Goal: Communication & Community: Participate in discussion

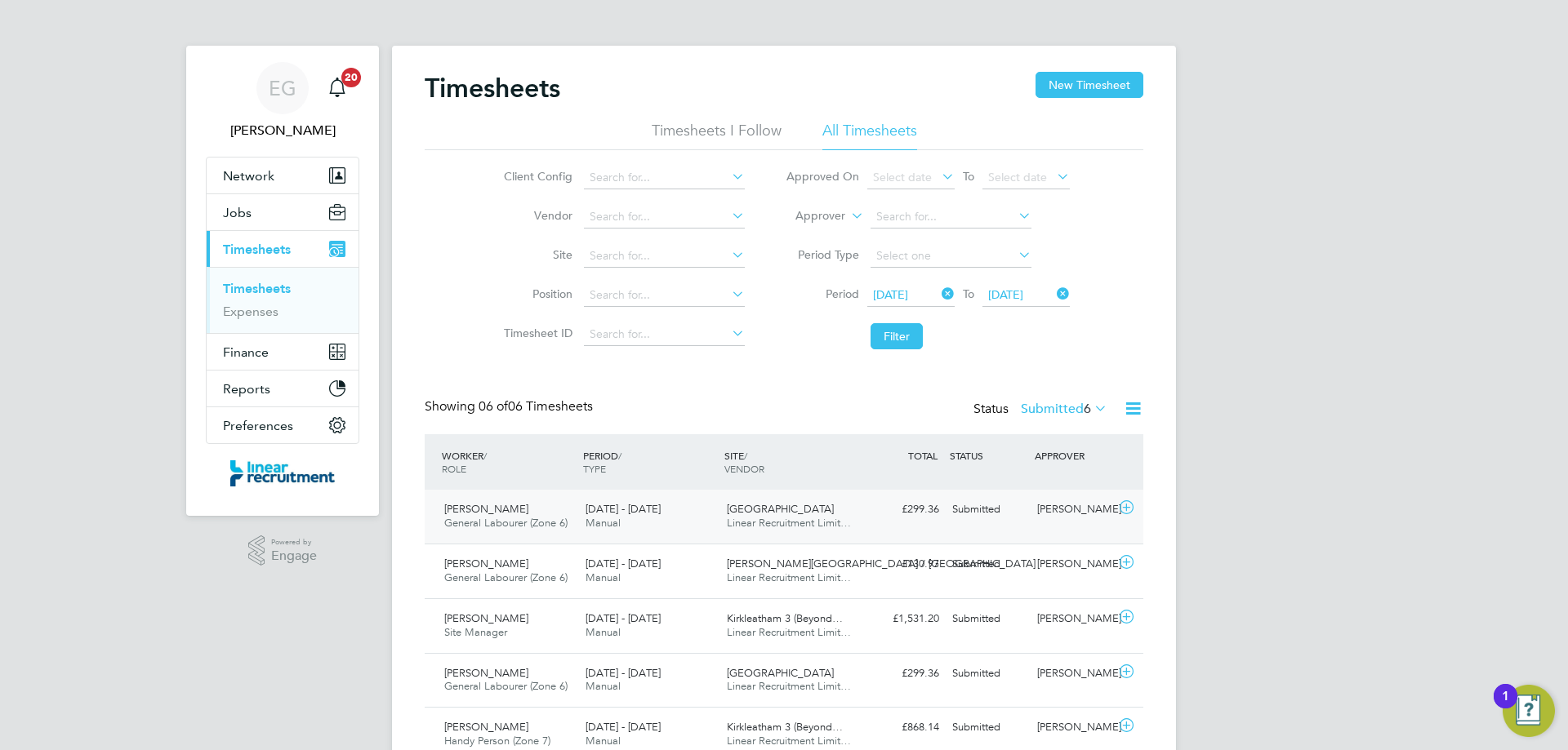
click at [1120, 508] on icon at bounding box center [1126, 508] width 20 height 13
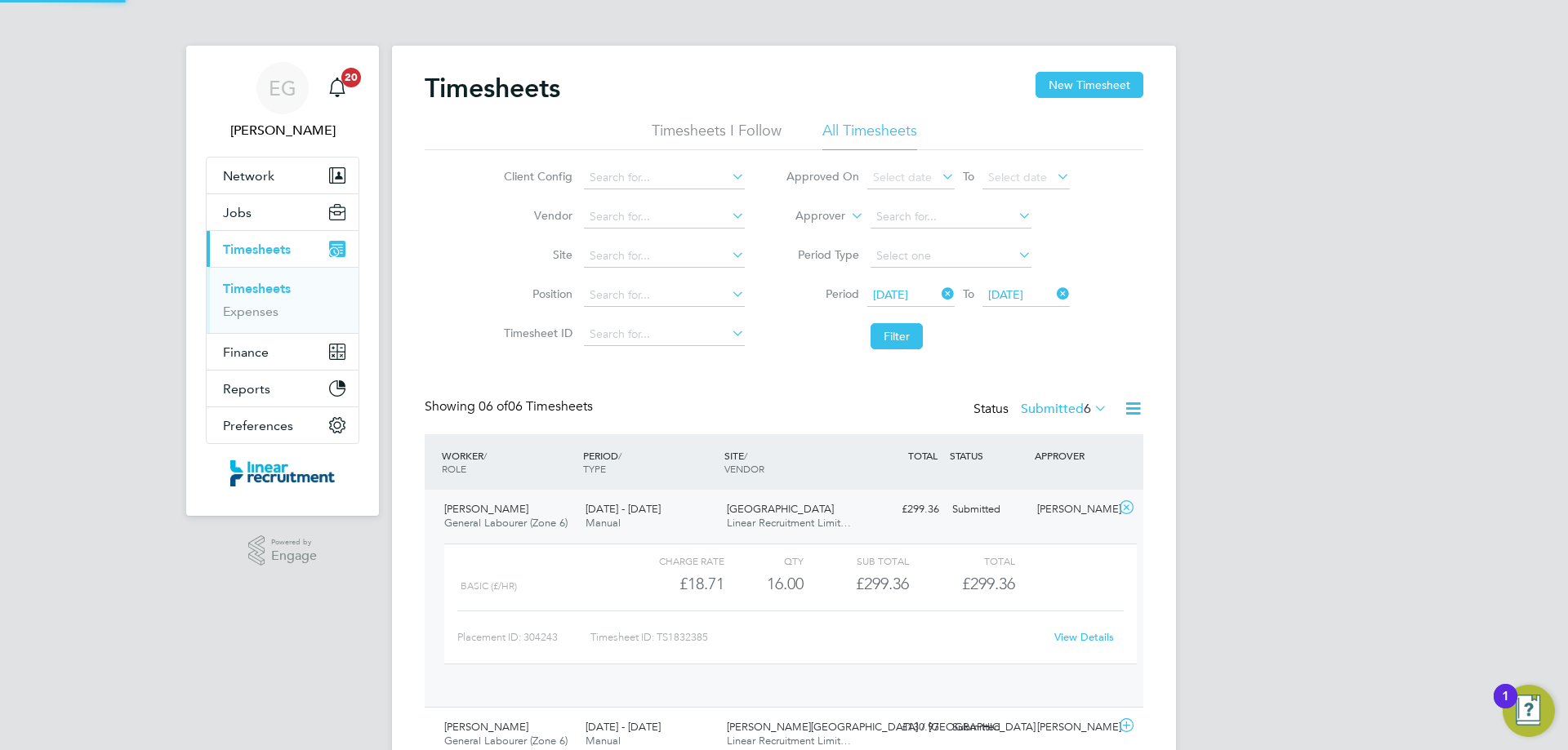
scroll to position [28, 160]
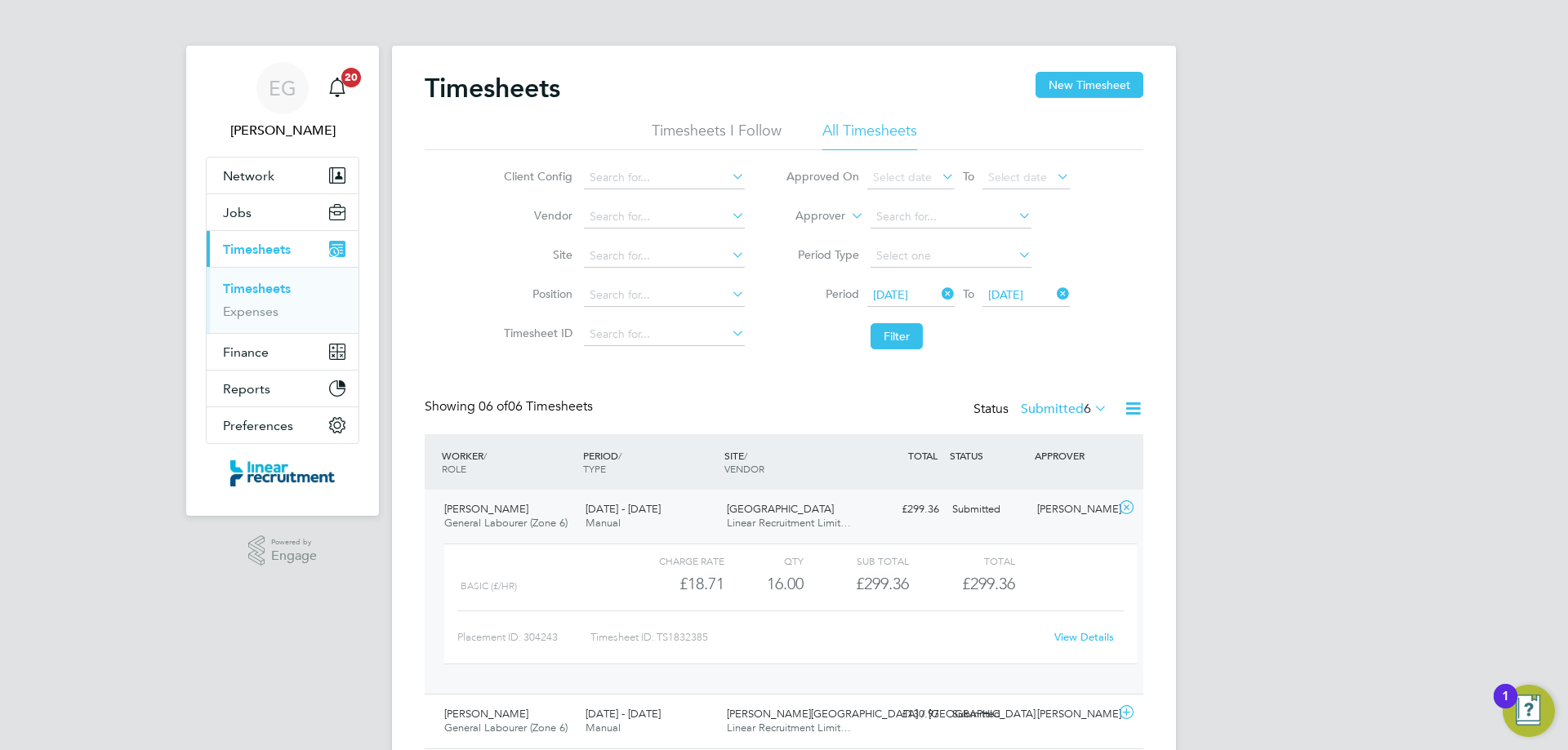
click at [1101, 641] on link "View Details" at bounding box center [1084, 638] width 59 height 14
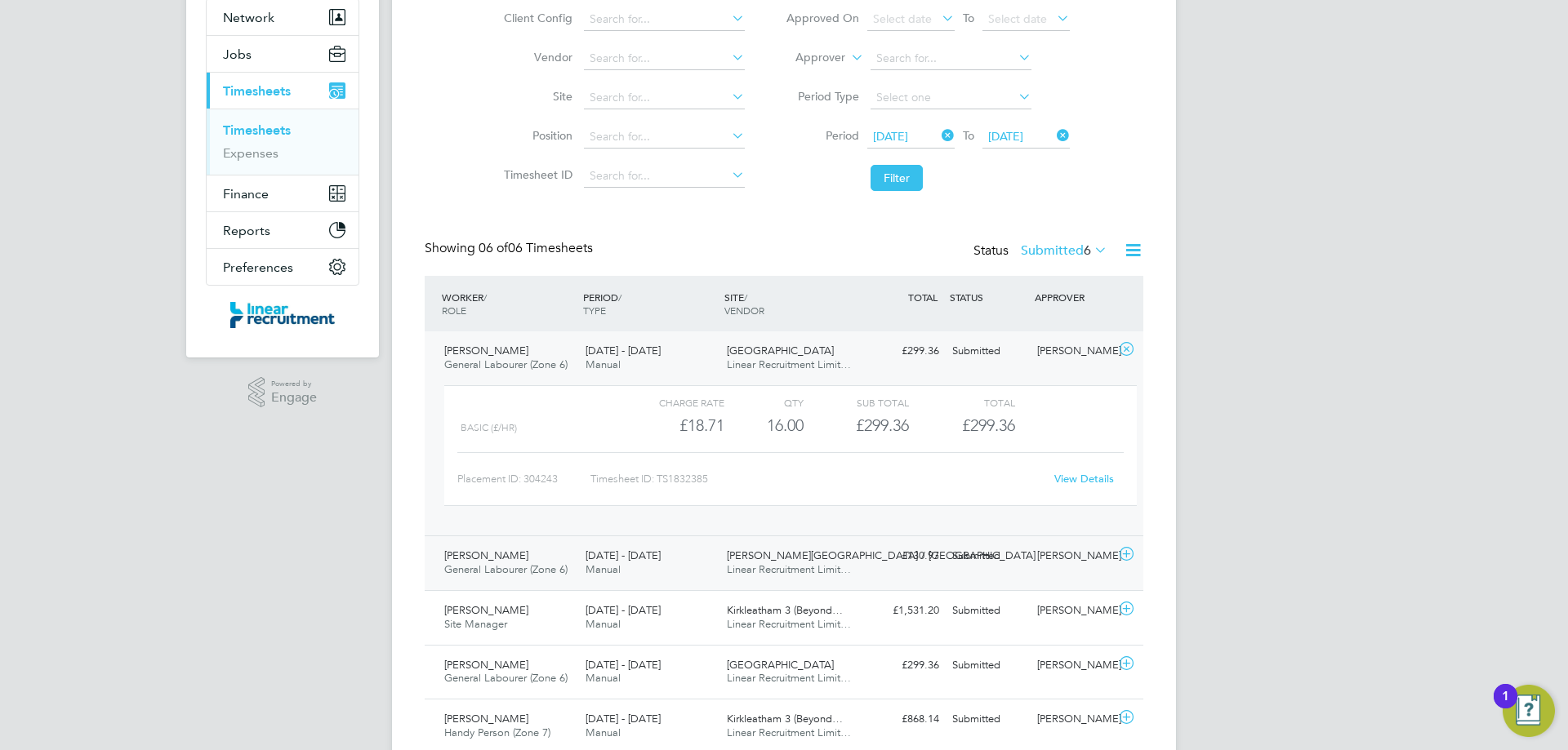
scroll to position [276, 0]
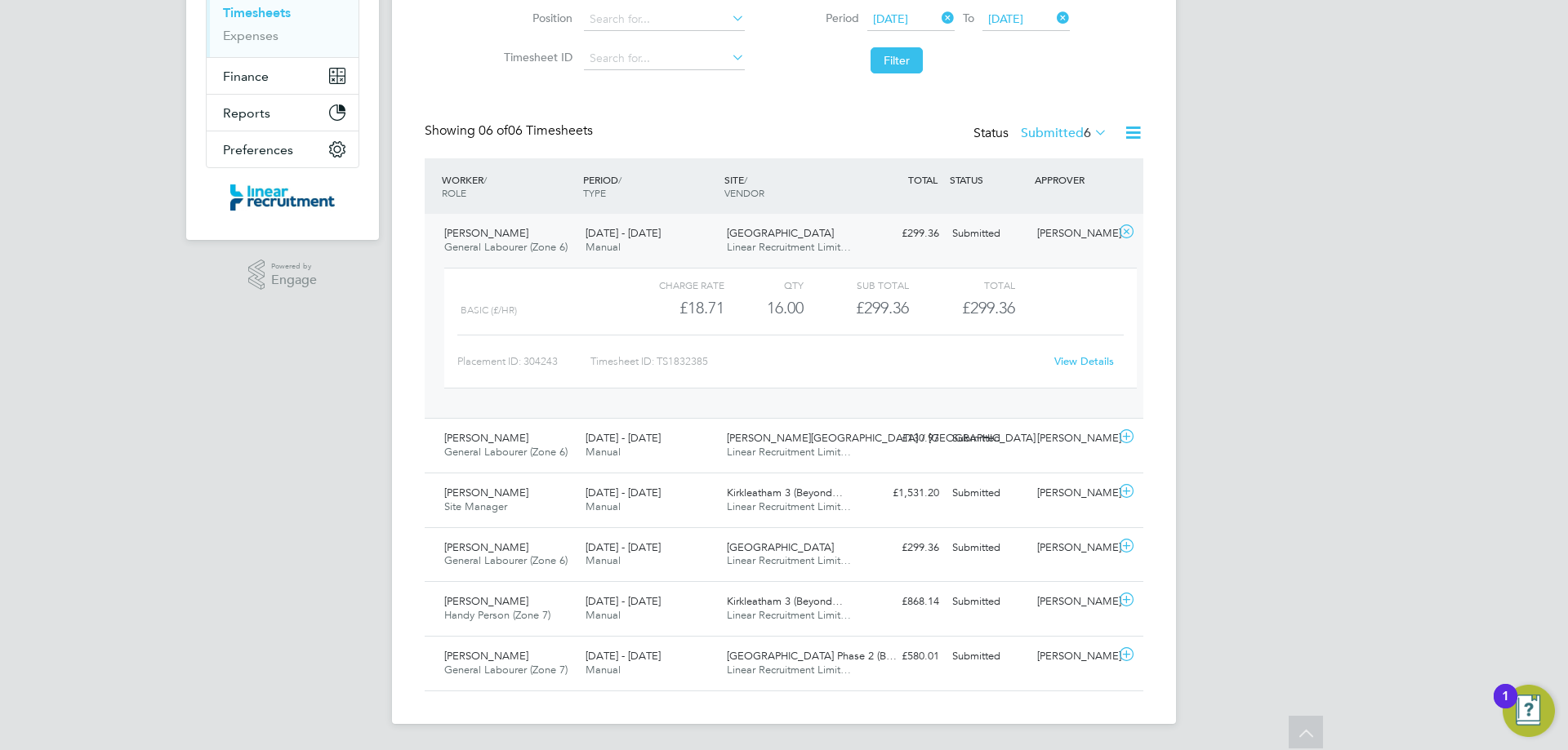
click at [1130, 229] on icon at bounding box center [1126, 231] width 20 height 13
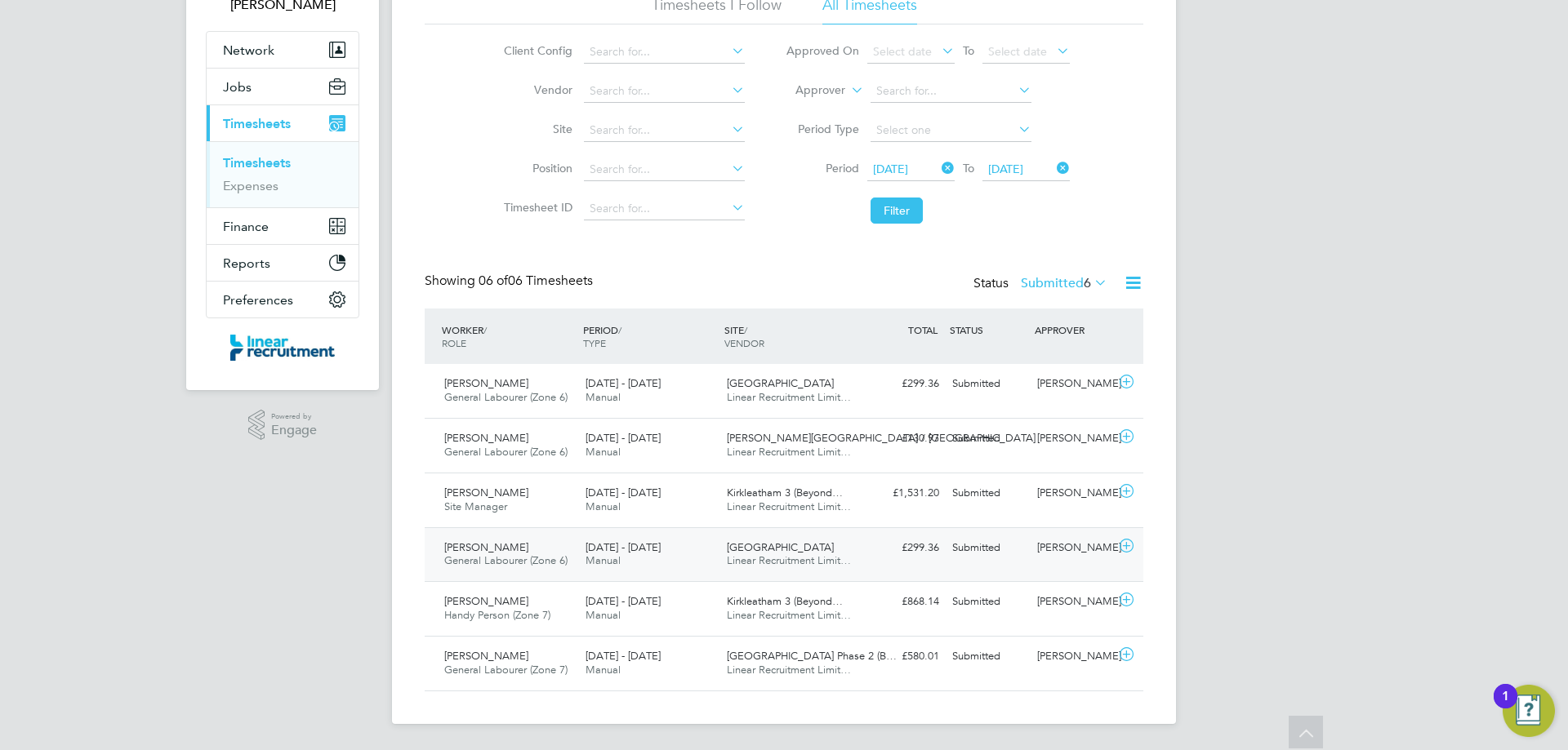
click at [1122, 545] on icon at bounding box center [1126, 546] width 20 height 13
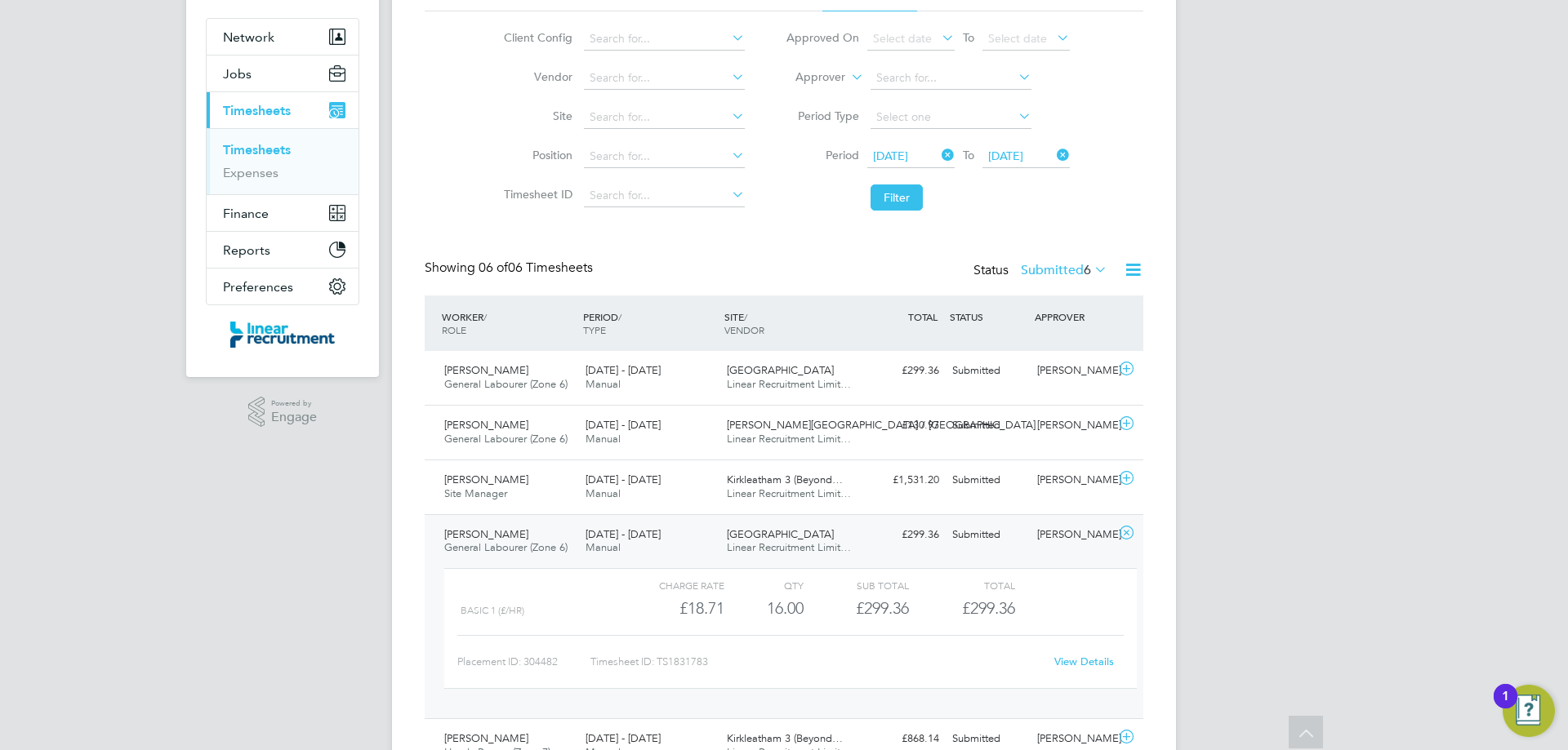
click at [1084, 666] on link "View Details" at bounding box center [1084, 662] width 59 height 14
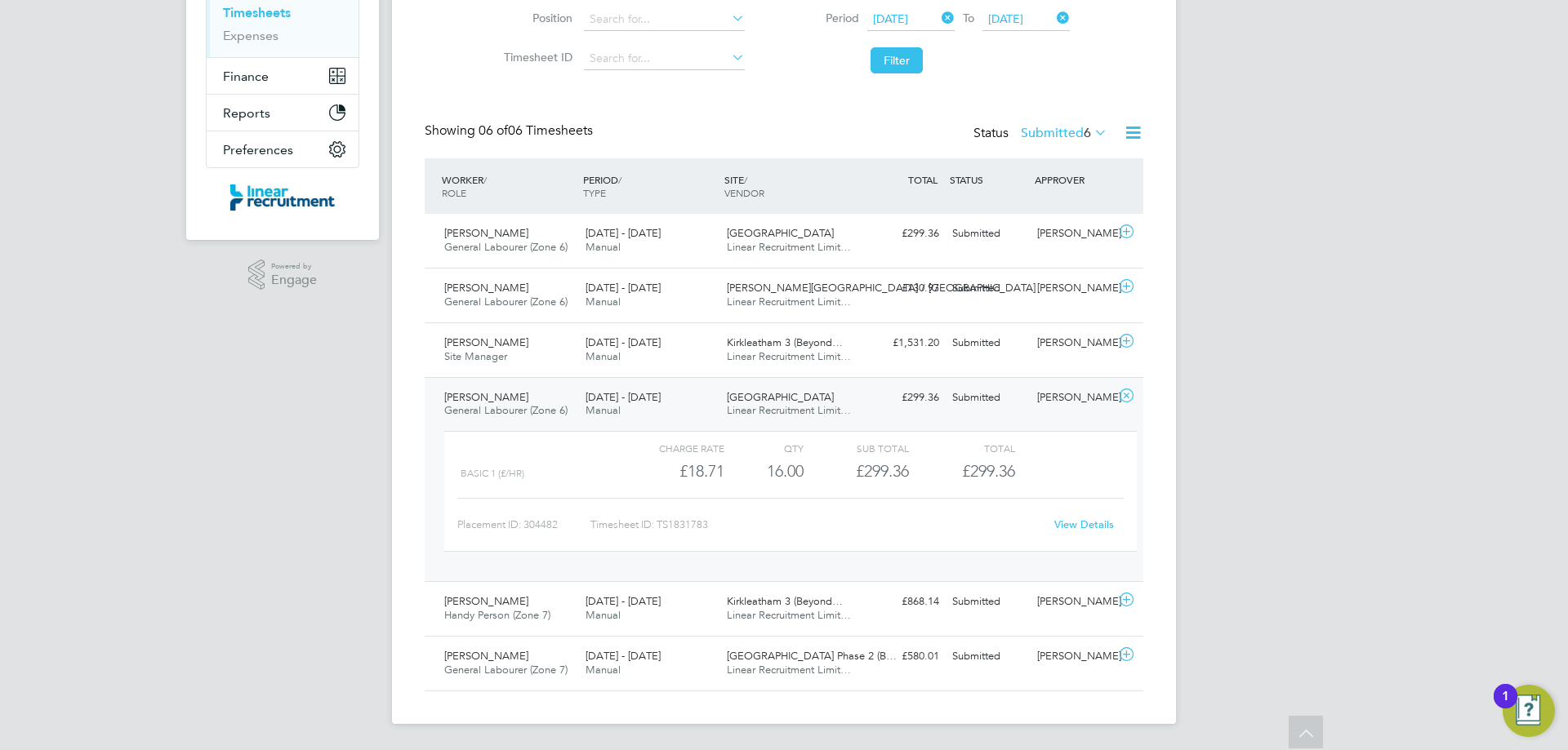
click at [1100, 520] on link "View Details" at bounding box center [1084, 525] width 59 height 14
click at [1132, 283] on icon at bounding box center [1126, 286] width 20 height 13
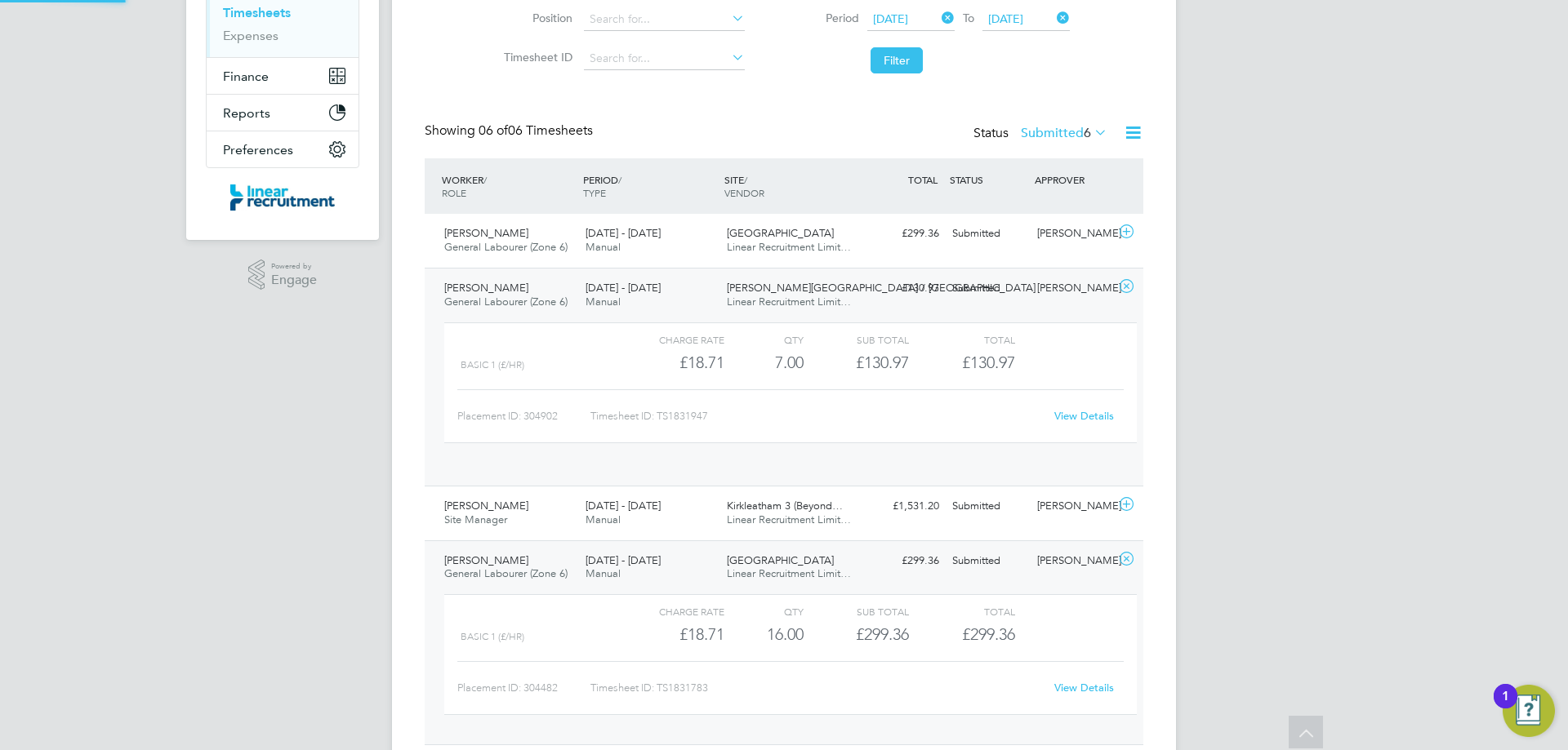
scroll to position [28, 160]
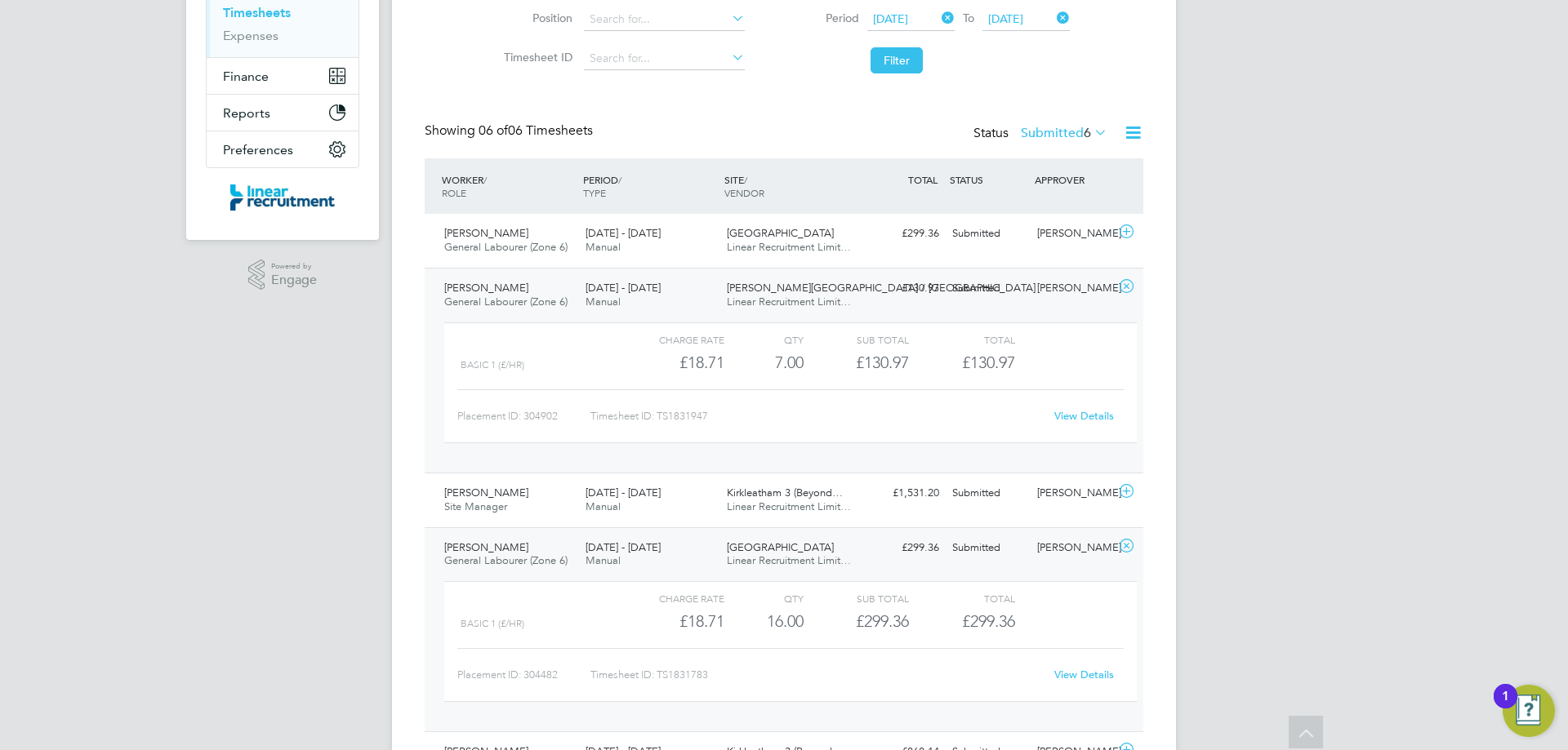
click at [1072, 407] on div "View Details" at bounding box center [1084, 417] width 80 height 26
click at [1072, 409] on link "View Details" at bounding box center [1084, 416] width 59 height 14
click at [1083, 417] on link "View Details" at bounding box center [1084, 416] width 59 height 14
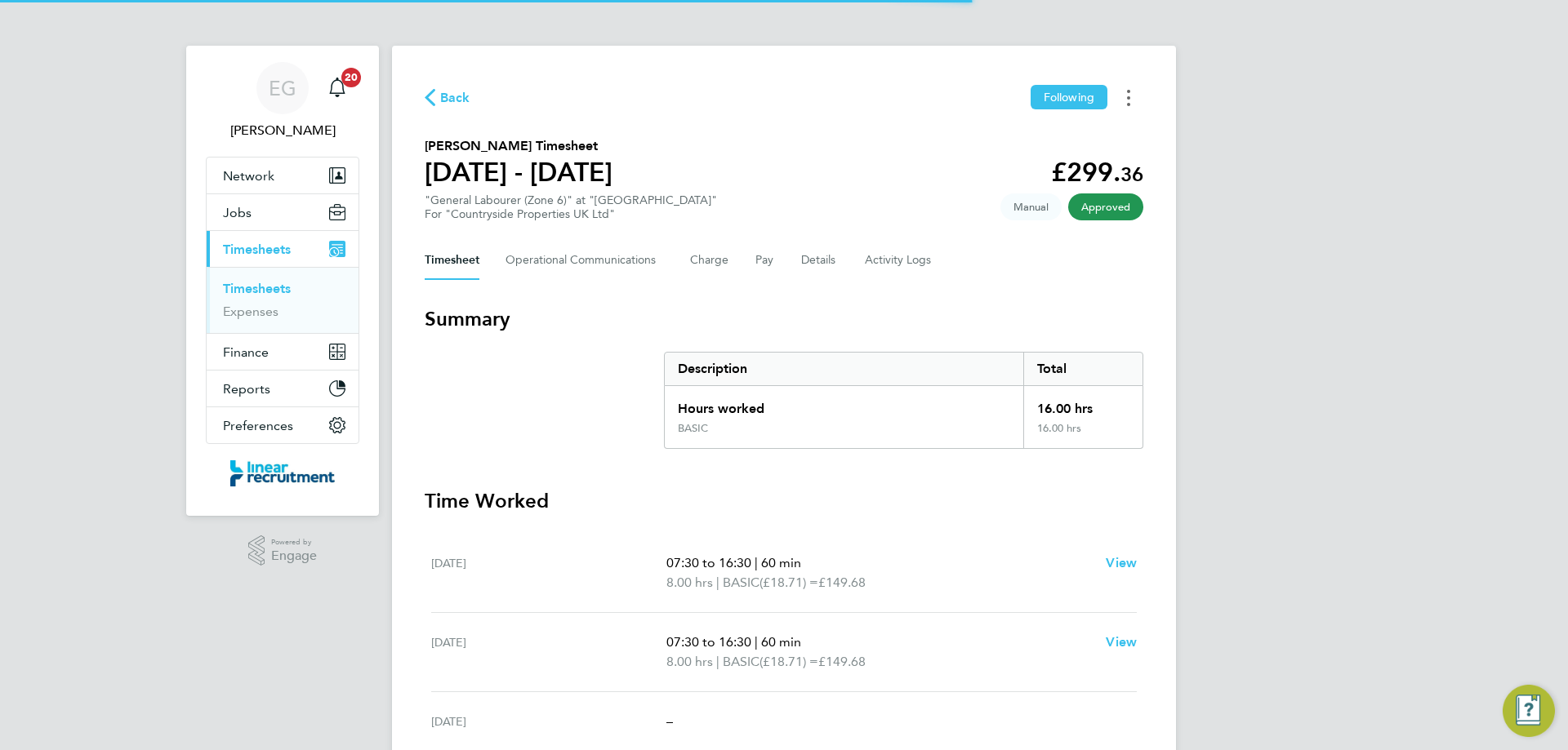
click at [1131, 102] on button "Timesheets Menu" at bounding box center [1128, 97] width 30 height 25
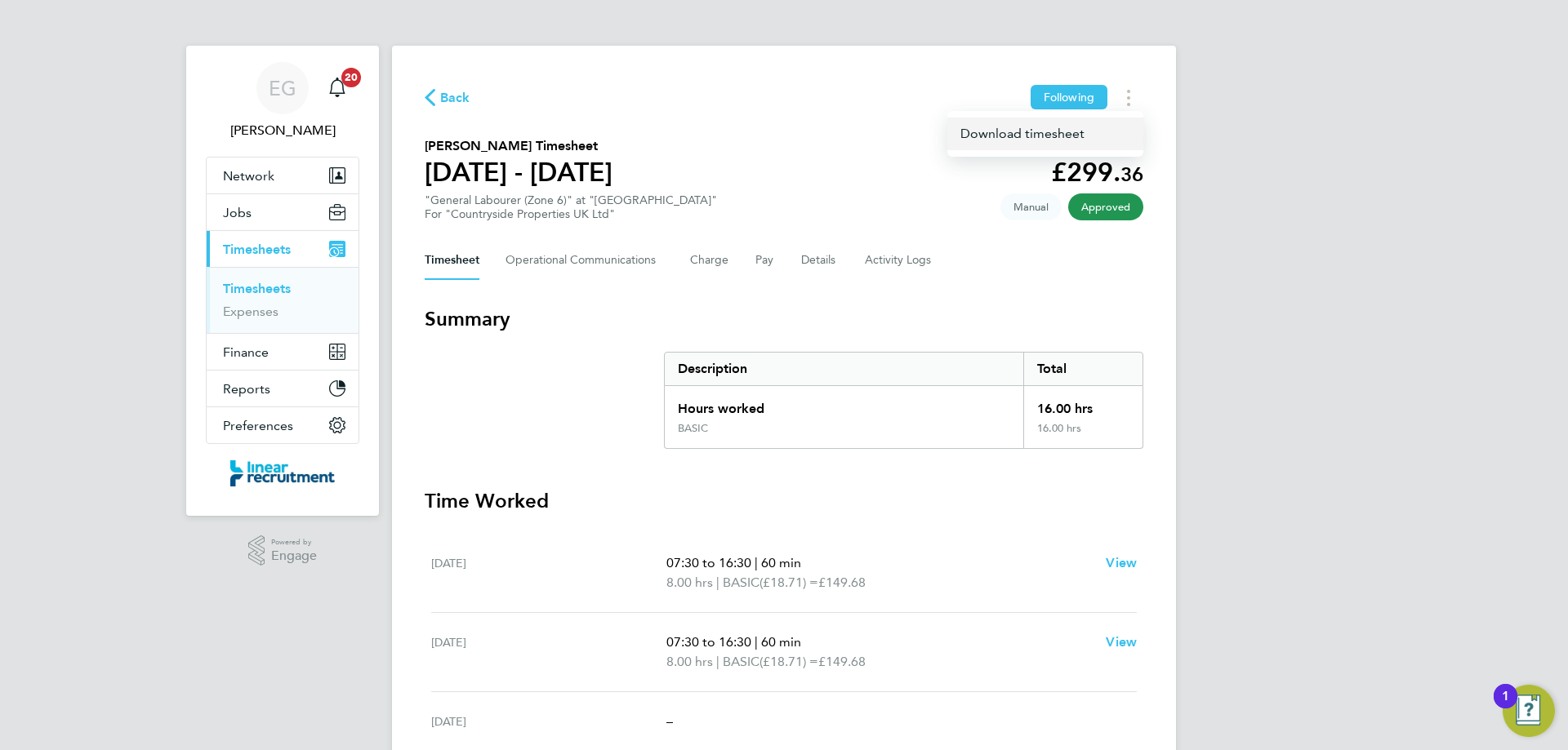
click at [989, 135] on link "Download timesheet" at bounding box center [1045, 133] width 196 height 32
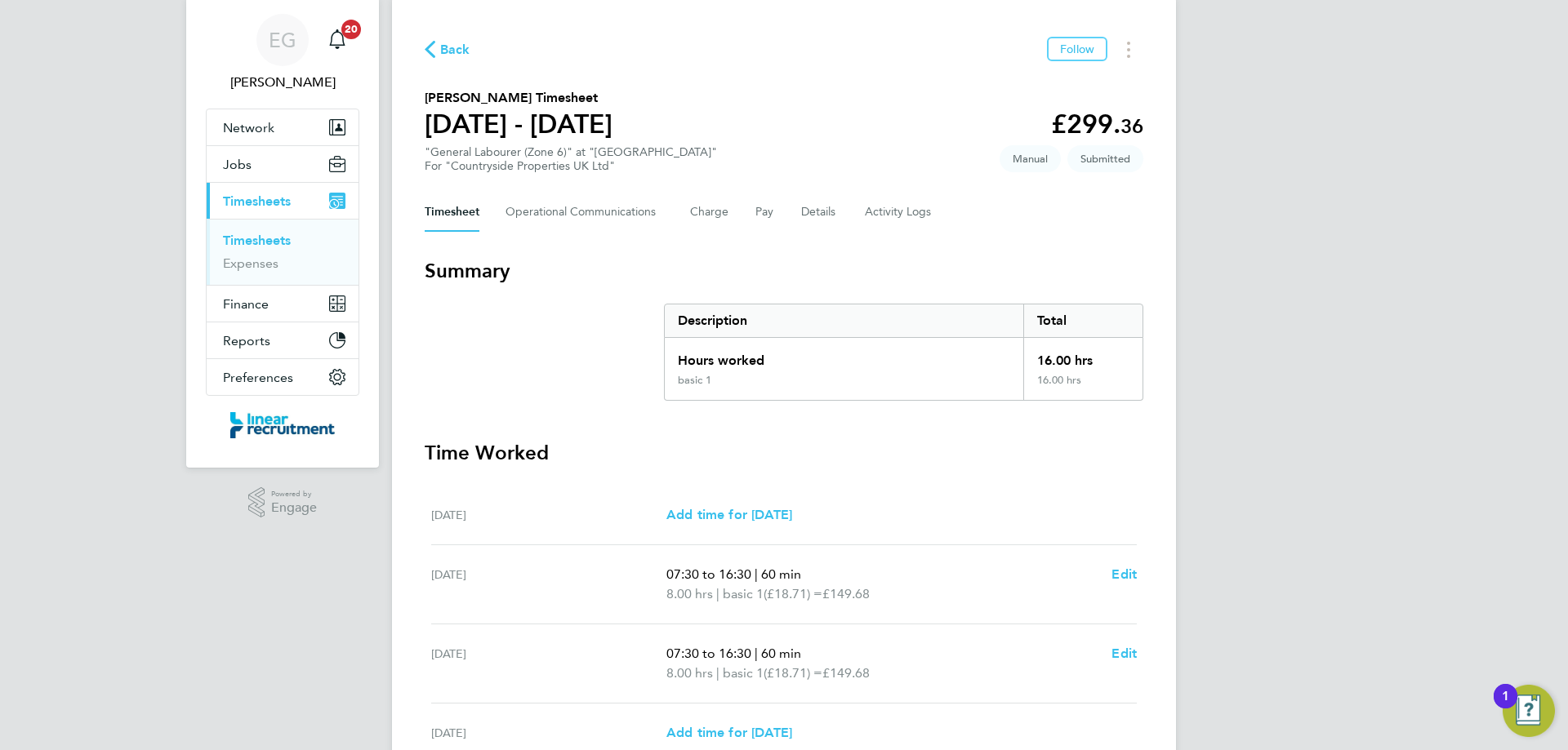
scroll to position [42, 0]
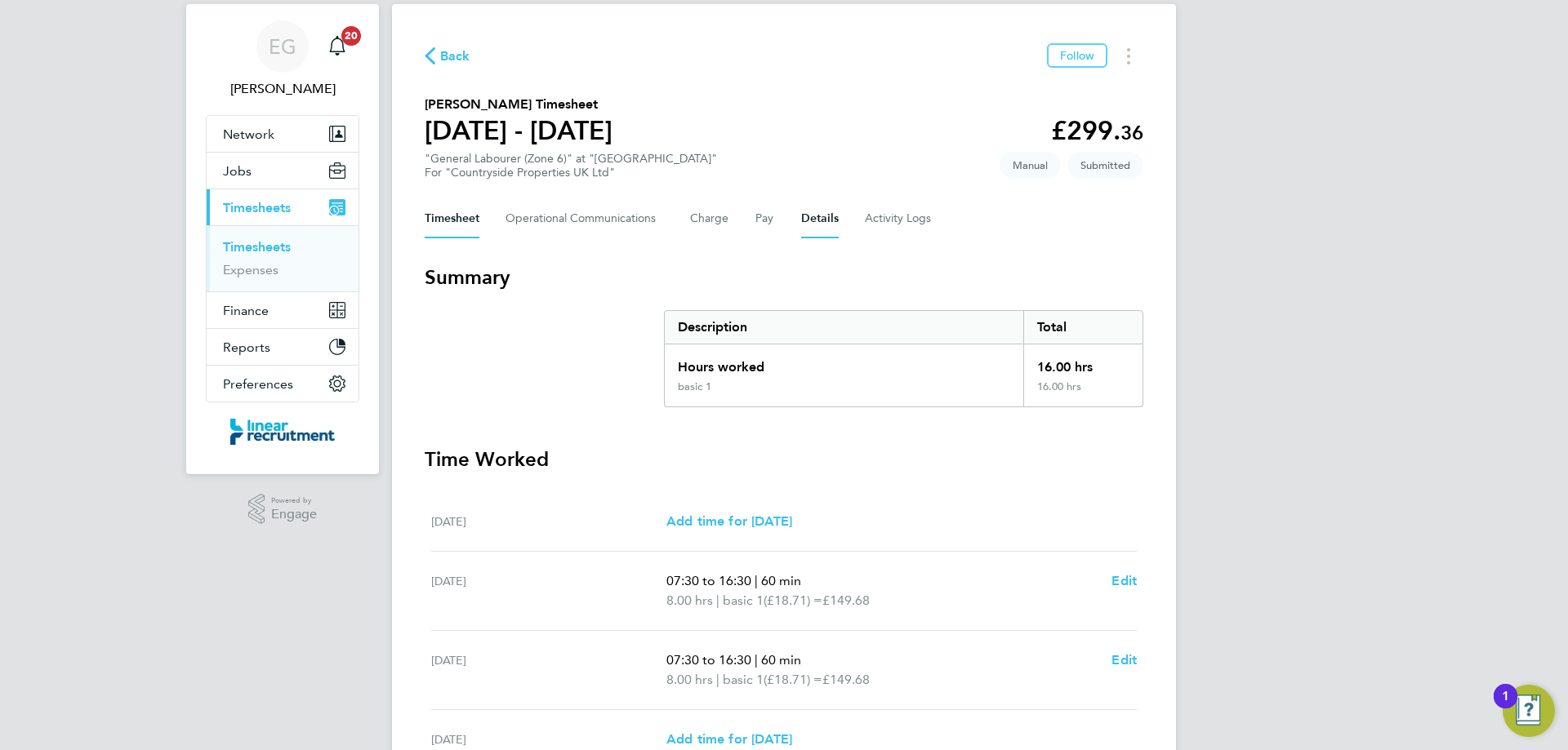
click at [806, 227] on button "Details" at bounding box center [820, 218] width 37 height 39
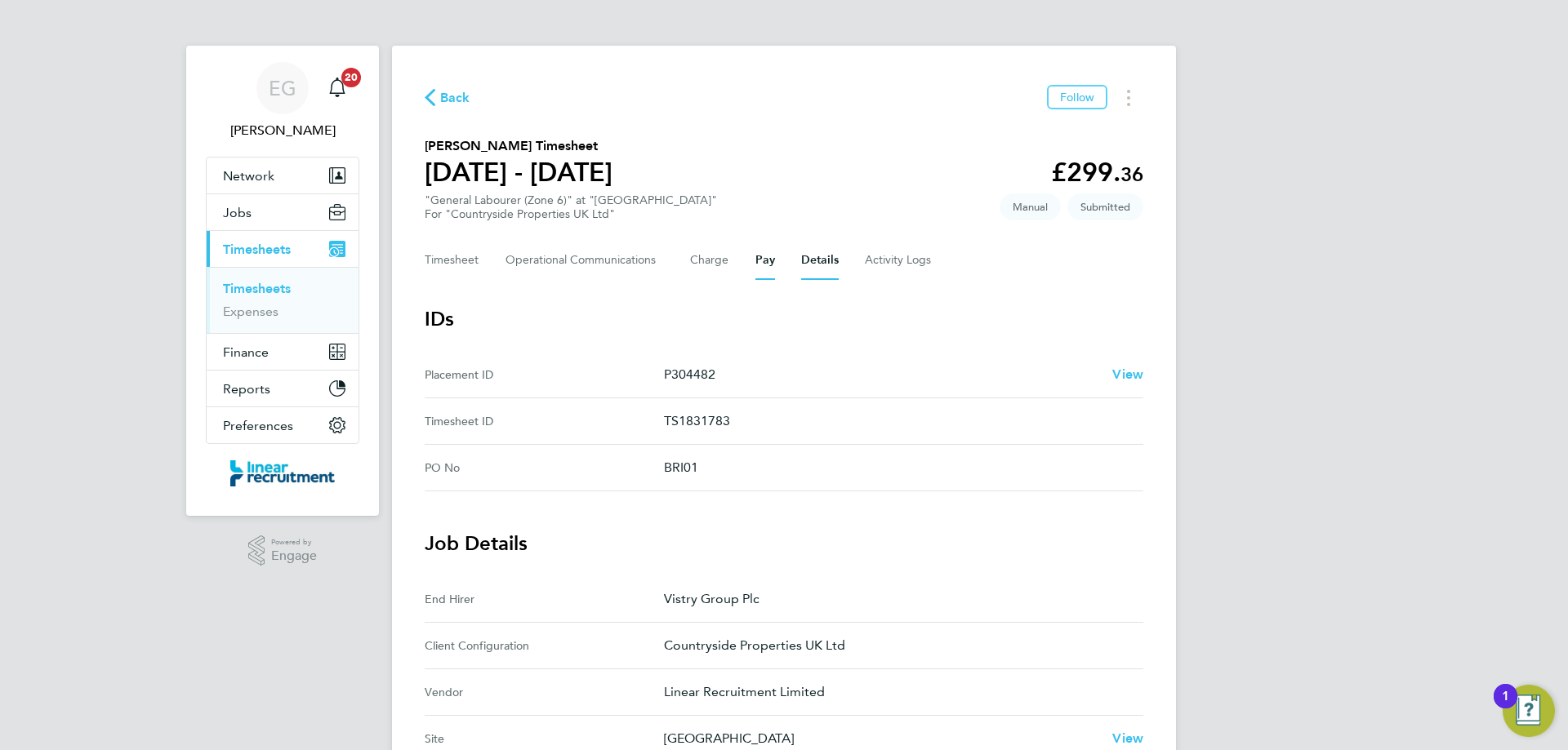
click at [764, 262] on button "Pay" at bounding box center [765, 260] width 19 height 39
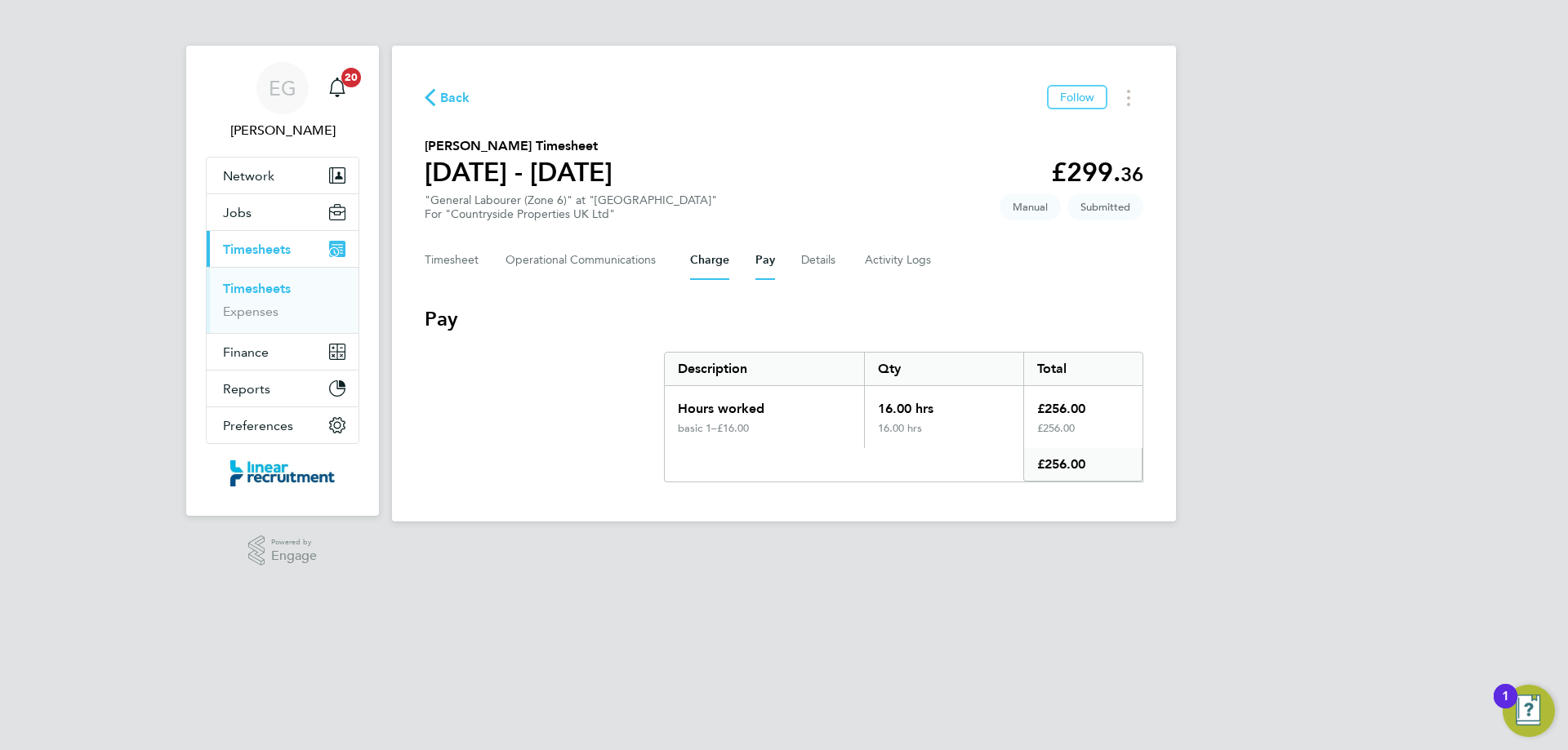
click at [709, 262] on button "Charge" at bounding box center [709, 260] width 39 height 39
click at [446, 264] on button "Timesheet" at bounding box center [452, 260] width 55 height 39
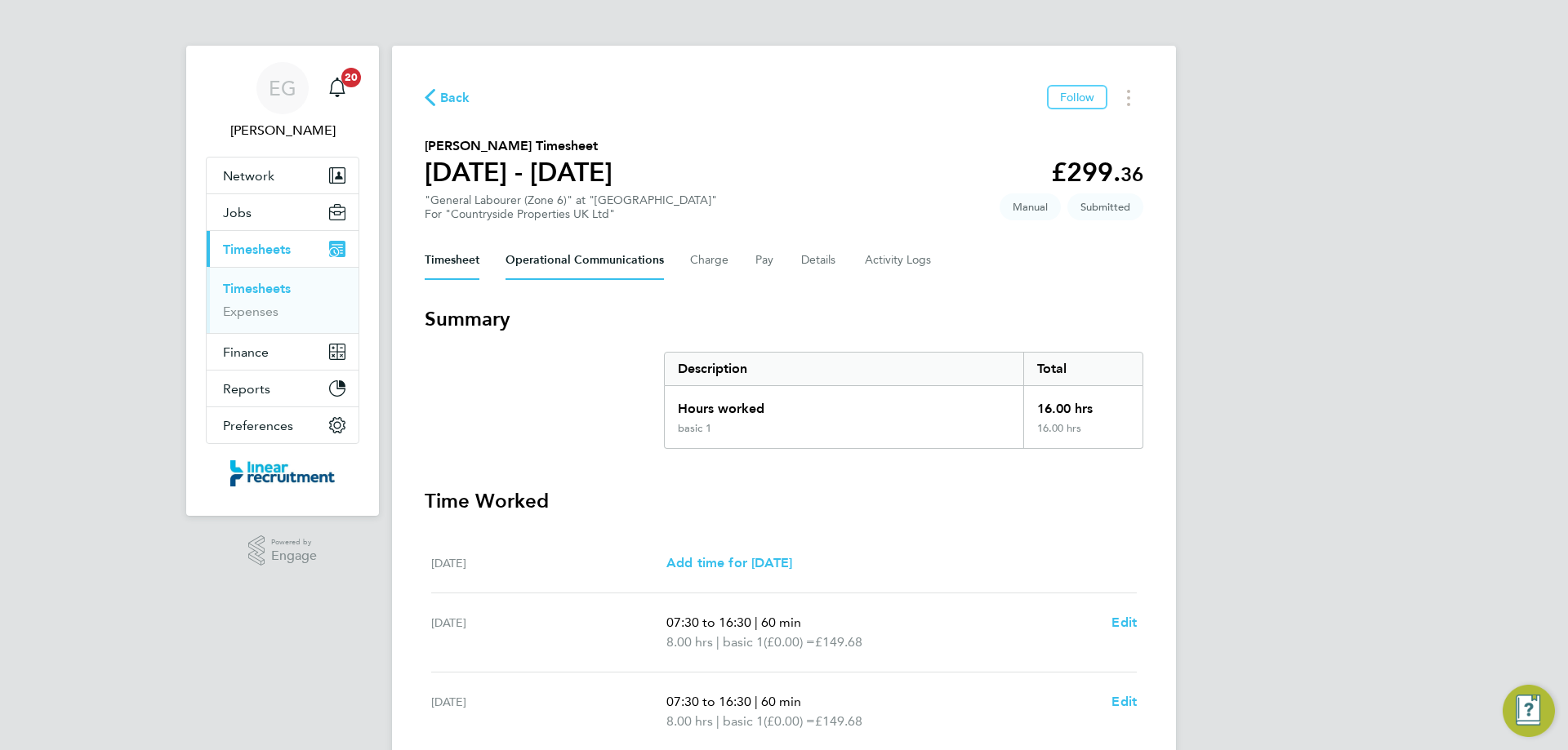
click at [569, 259] on Communications-tab "Operational Communications" at bounding box center [585, 260] width 159 height 39
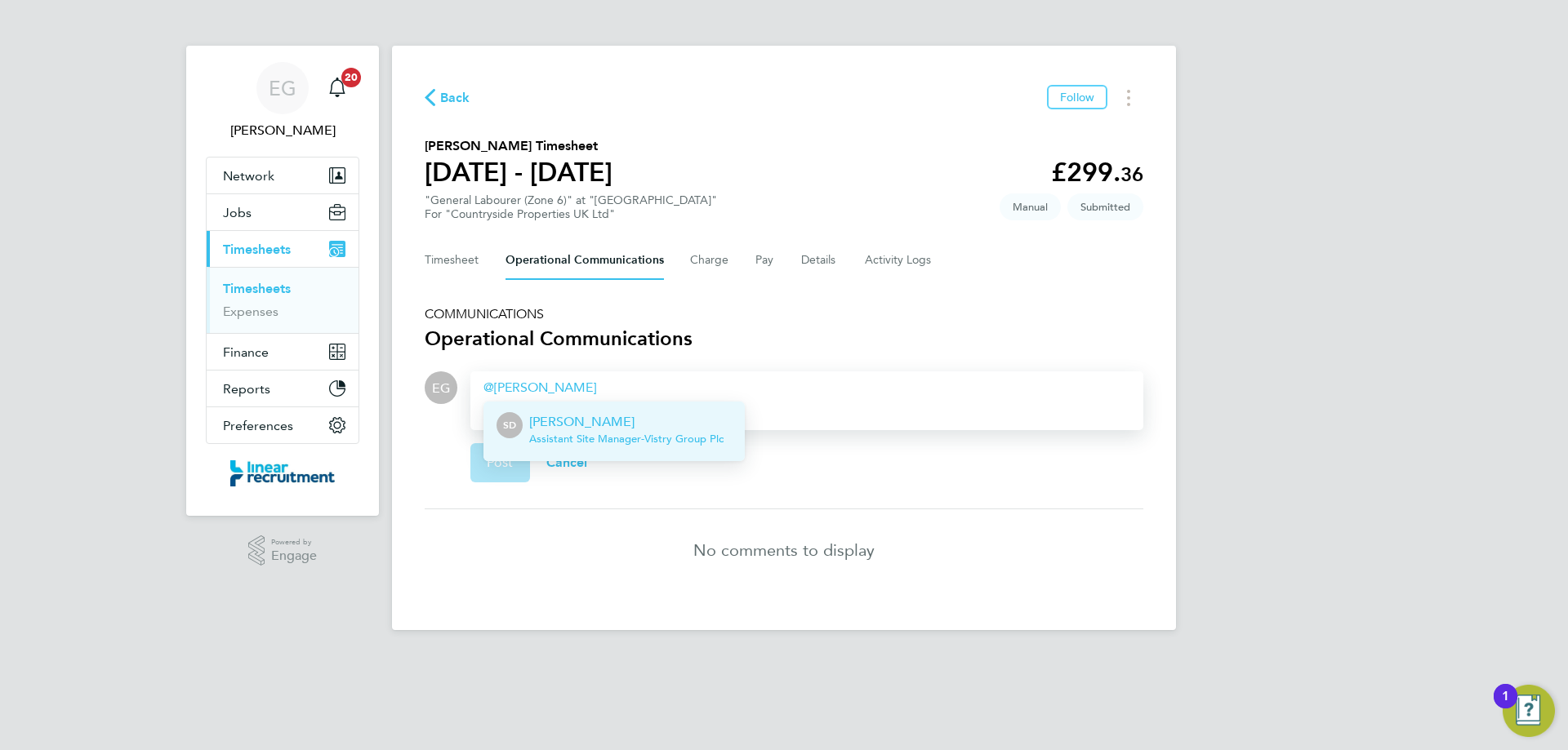
click at [673, 426] on p "Simon Dodd" at bounding box center [626, 422] width 194 height 19
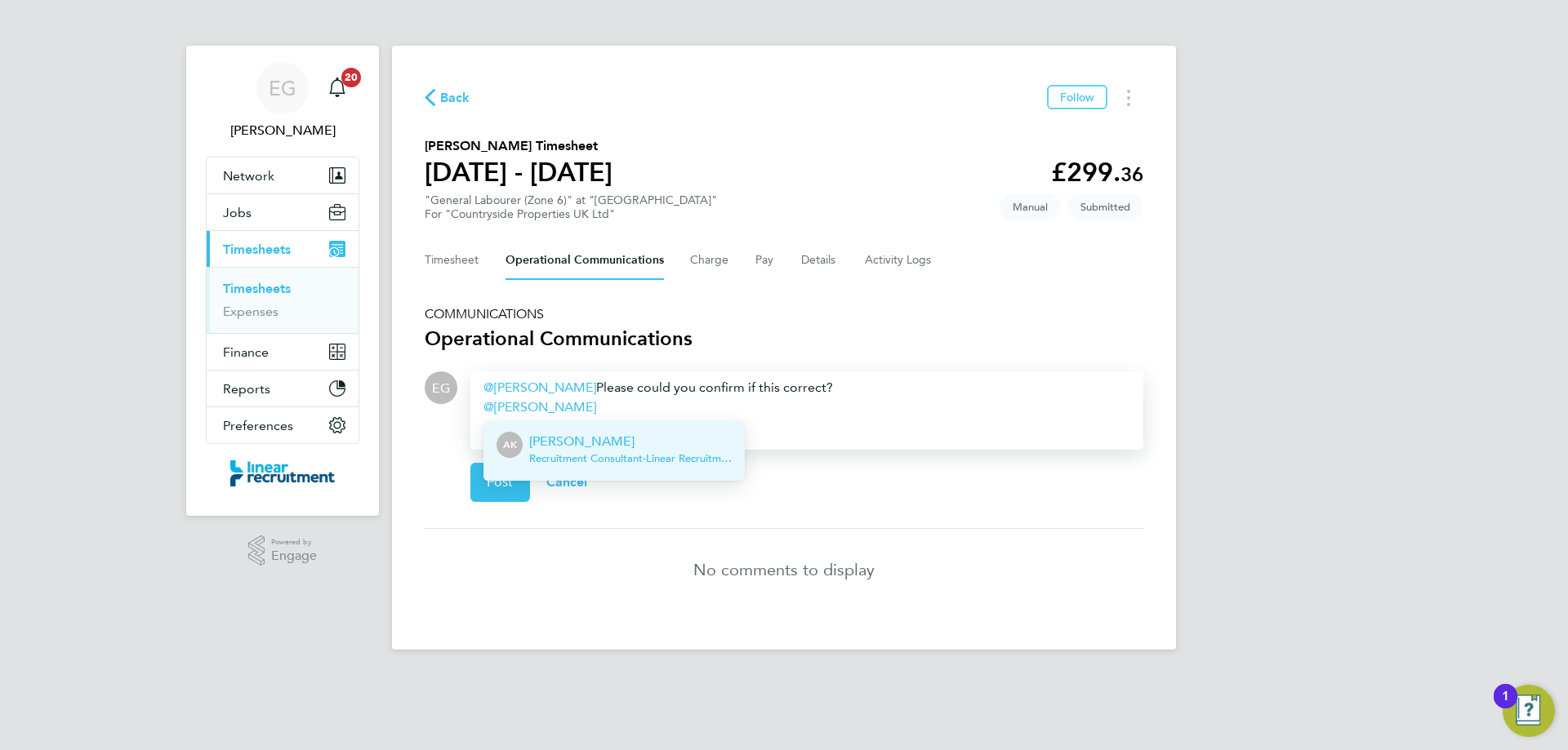
click at [616, 448] on p "Ashley Kelly" at bounding box center [631, 441] width 202 height 19
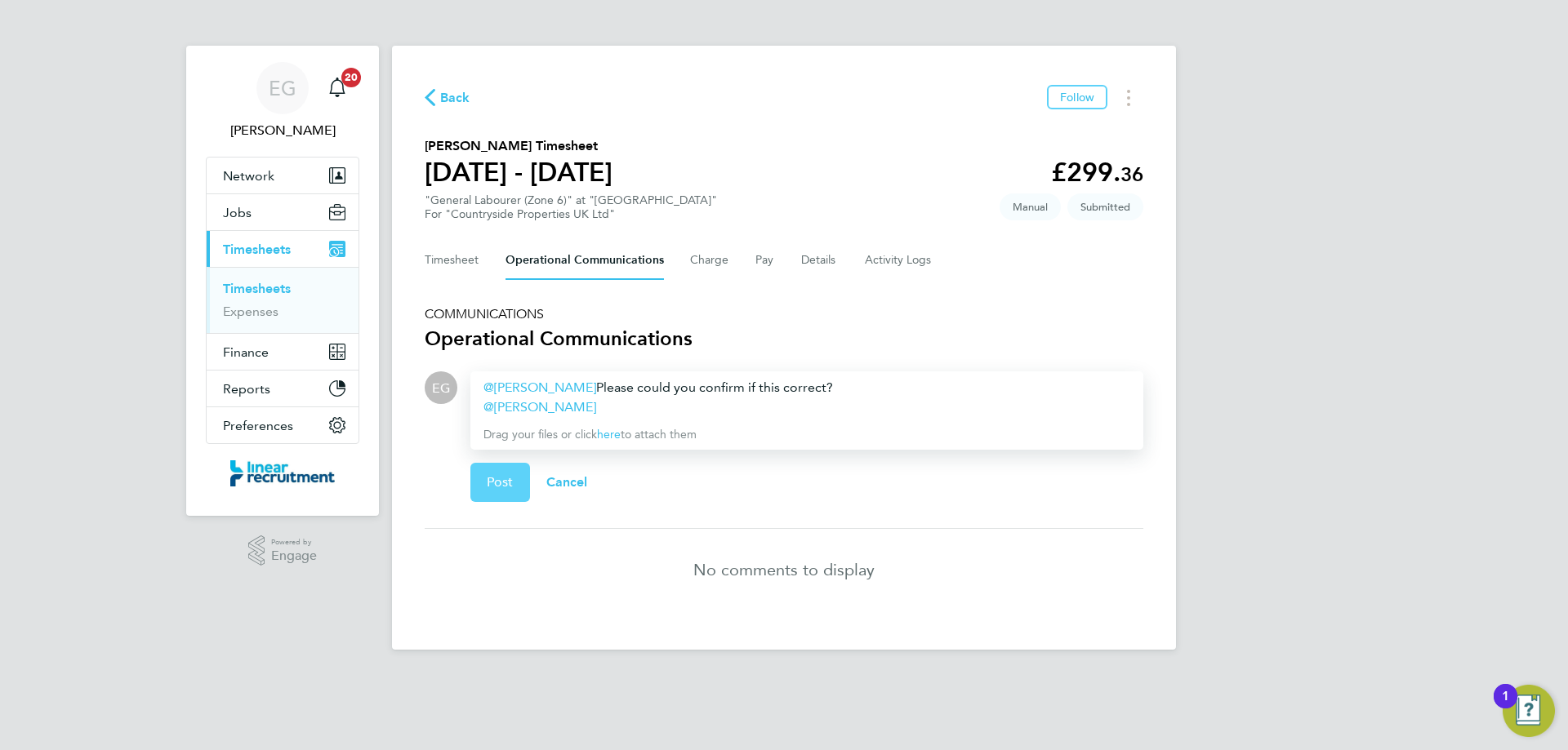
click at [494, 488] on span "Post" at bounding box center [500, 482] width 27 height 17
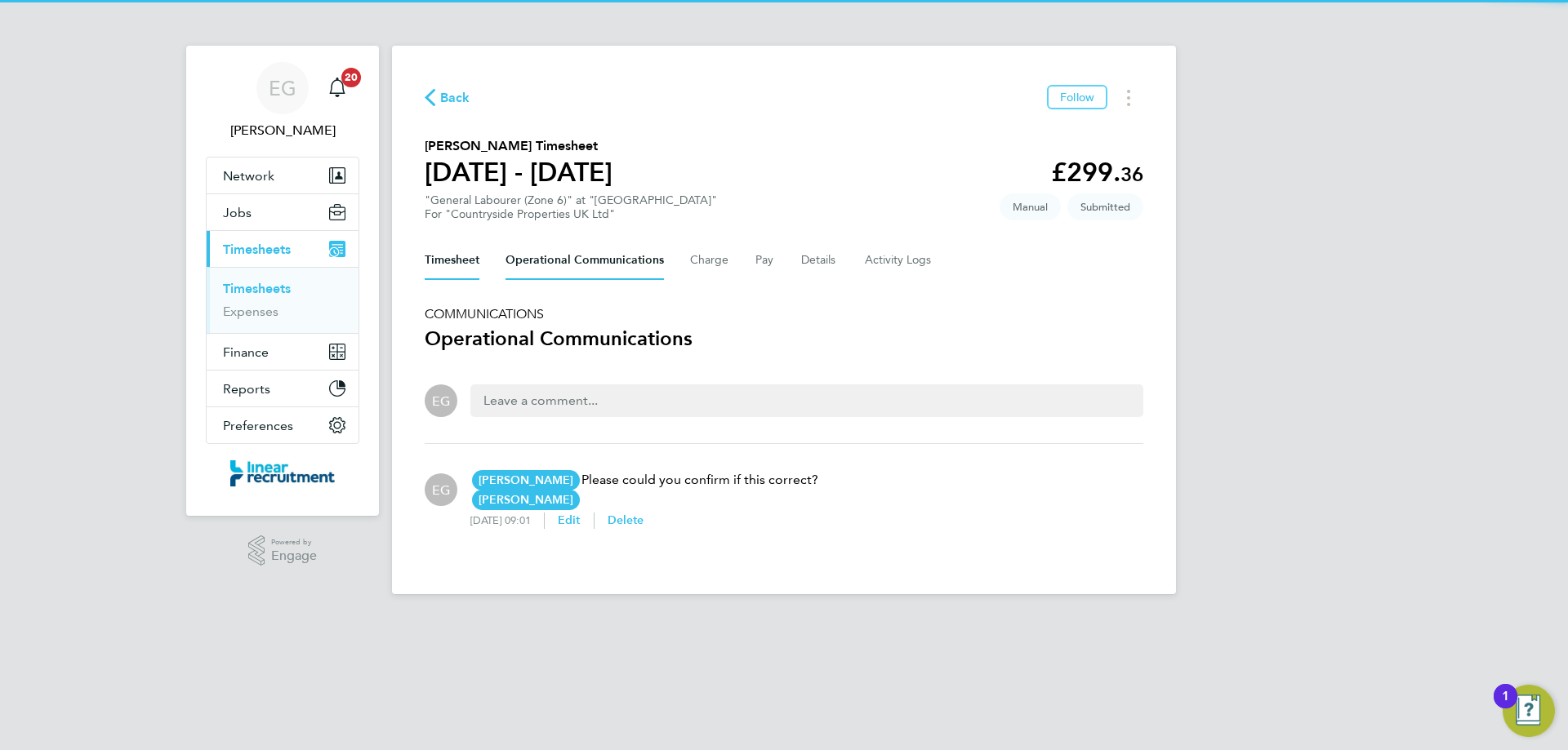
click at [465, 269] on button "Timesheet" at bounding box center [452, 260] width 55 height 39
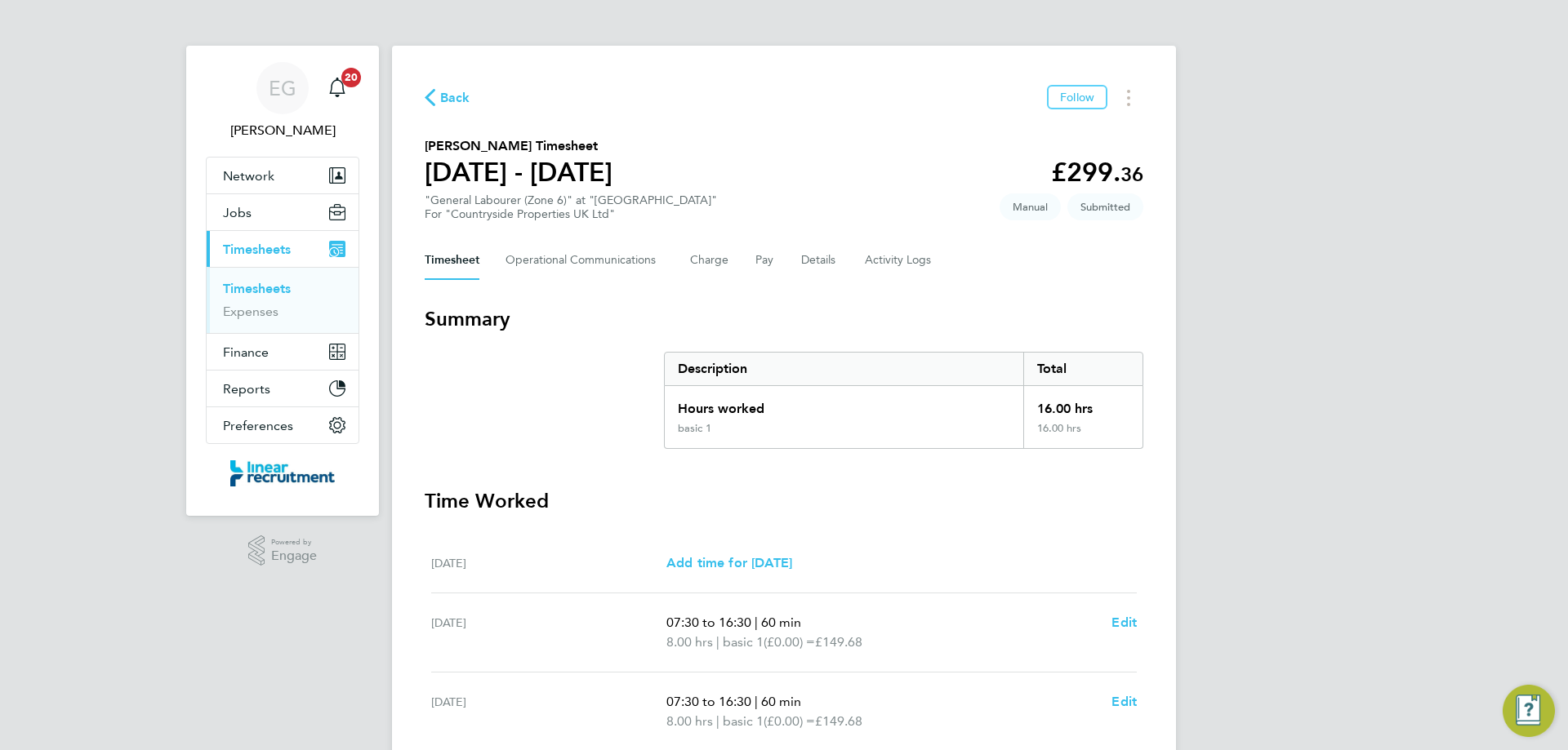
scroll to position [205, 0]
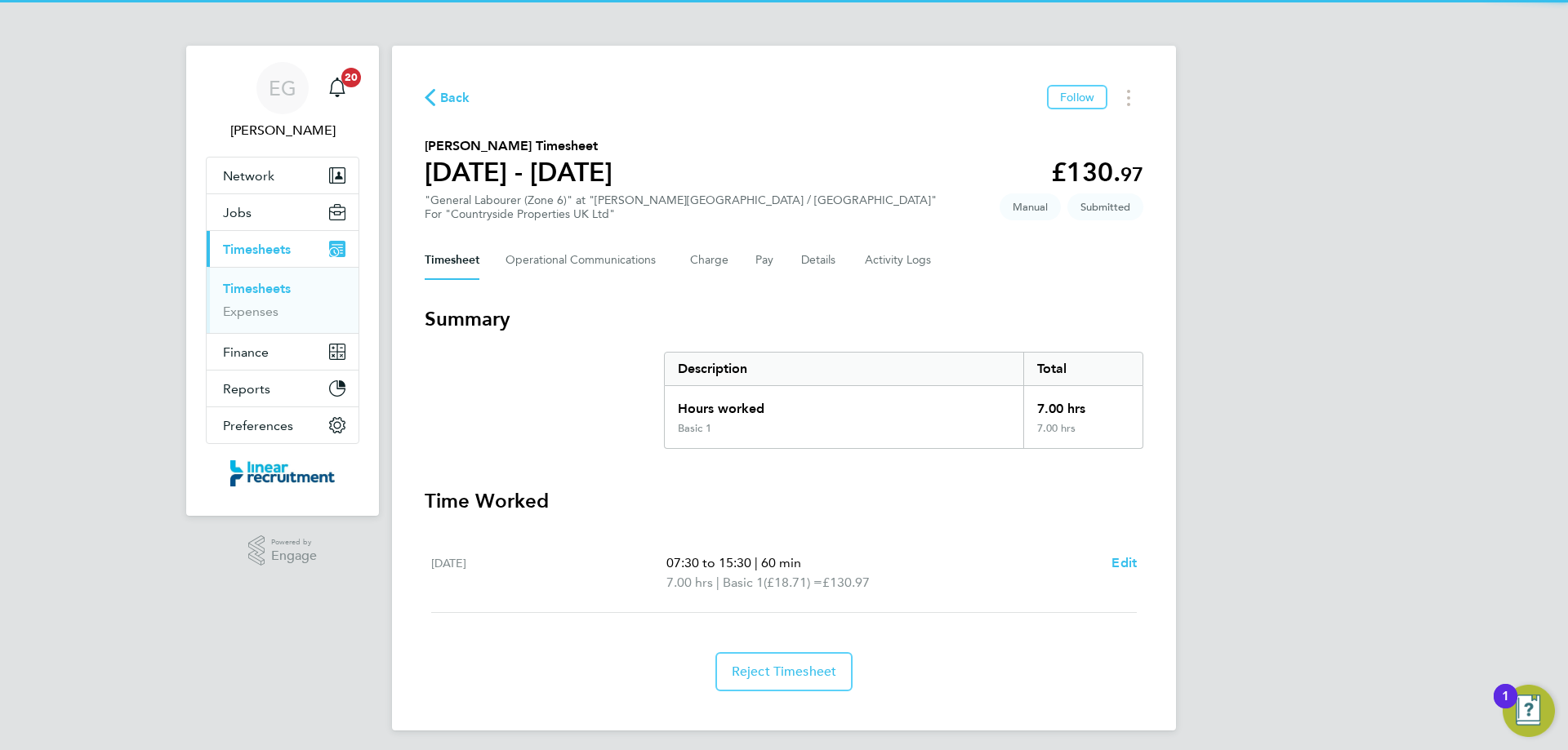
scroll to position [6, 0]
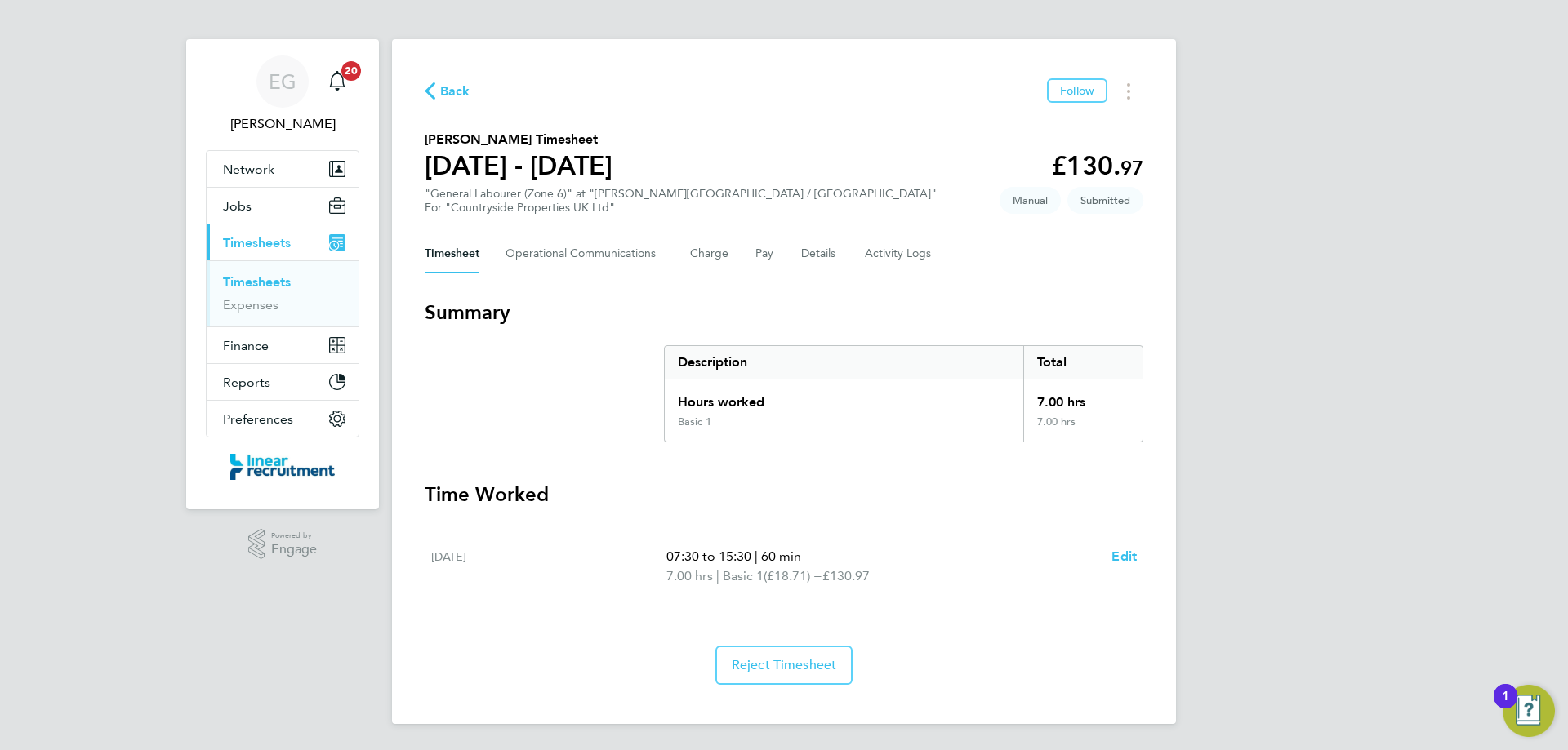
click at [729, 252] on div "Timesheet Operational Communications Charge Pay Details Activity Logs" at bounding box center [784, 254] width 719 height 39
click at [763, 252] on button "Pay" at bounding box center [765, 254] width 19 height 39
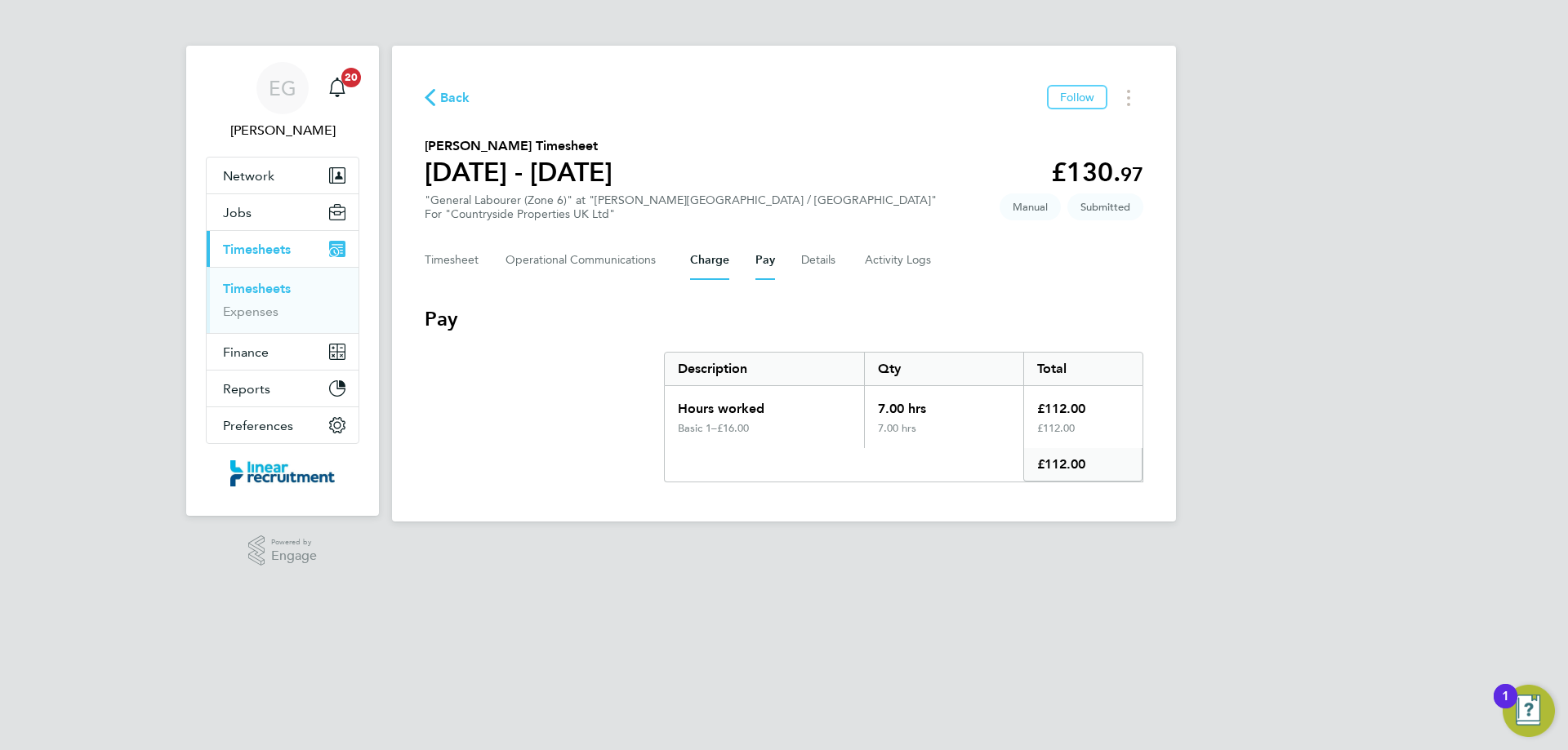
click at [703, 260] on button "Charge" at bounding box center [709, 260] width 39 height 39
click at [605, 258] on Communications-tab "Operational Communications" at bounding box center [585, 260] width 159 height 39
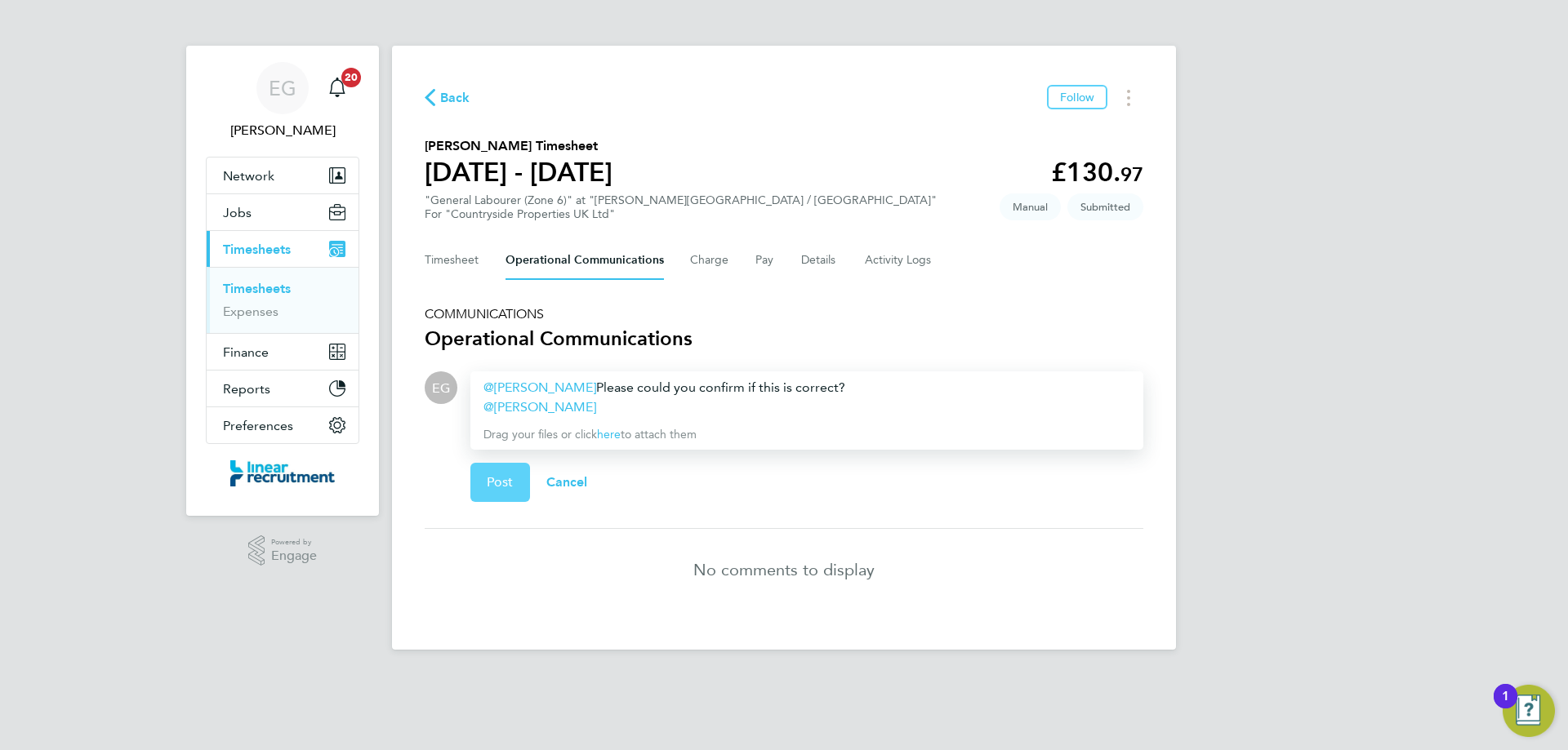
click at [505, 488] on span "Post" at bounding box center [500, 482] width 27 height 17
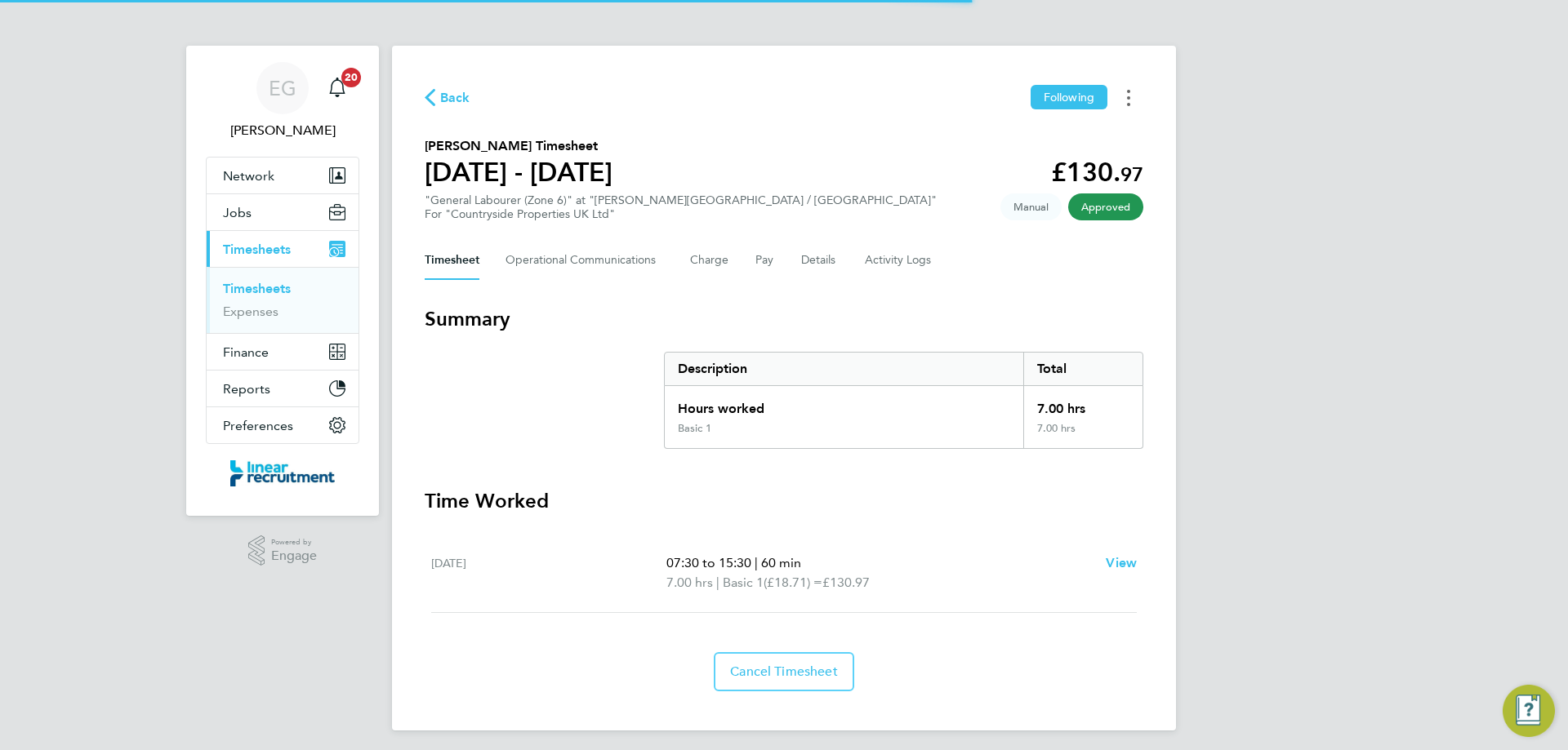
click at [1130, 97] on button "Timesheets Menu" at bounding box center [1128, 97] width 30 height 25
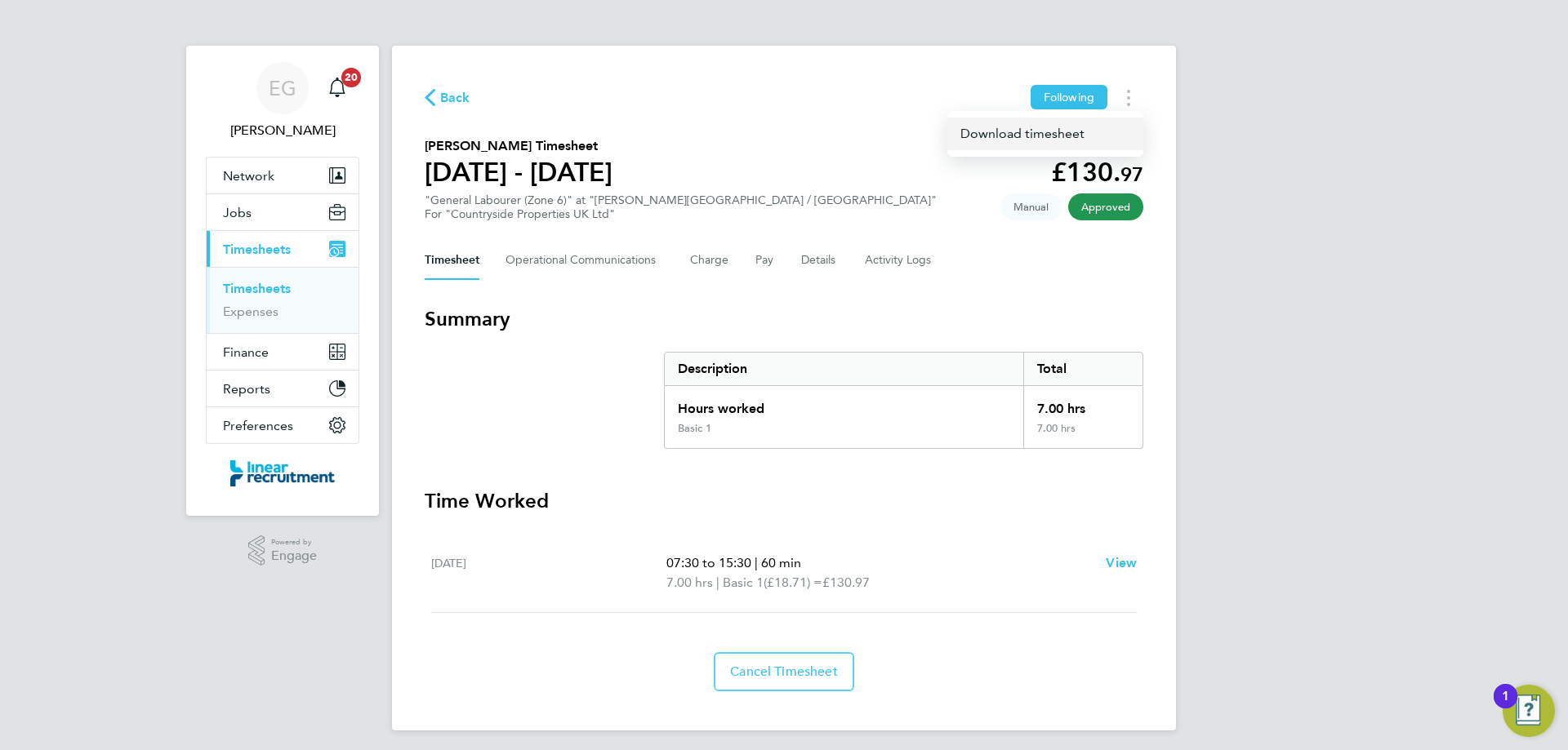
click at [1010, 131] on link "Download timesheet" at bounding box center [1045, 133] width 196 height 32
